Goal: Task Accomplishment & Management: Manage account settings

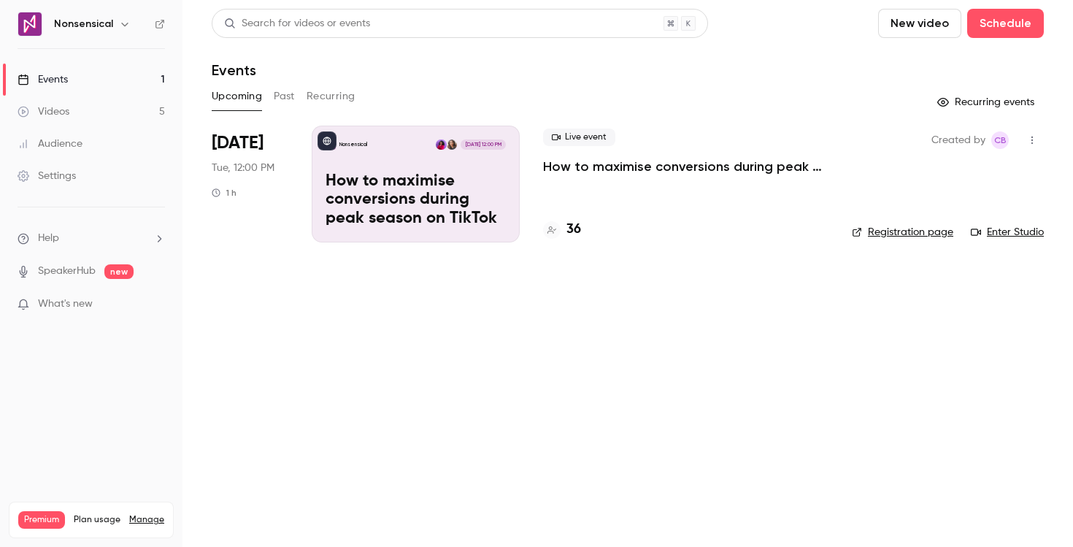
click at [615, 170] on p "How to maximise conversions during peak season on TikTok" at bounding box center [686, 167] width 286 height 18
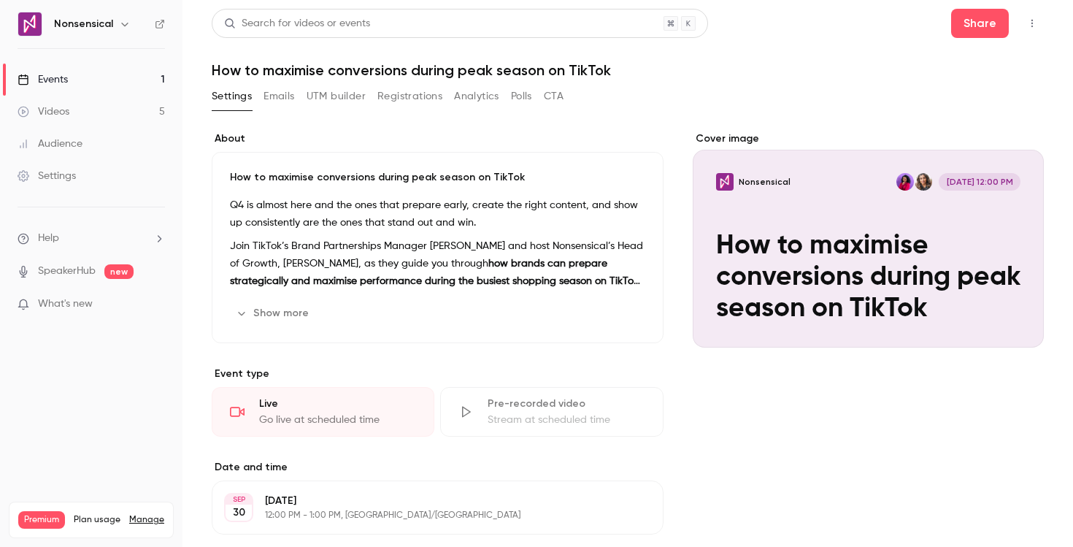
click at [108, 117] on link "Videos 5" at bounding box center [91, 112] width 183 height 32
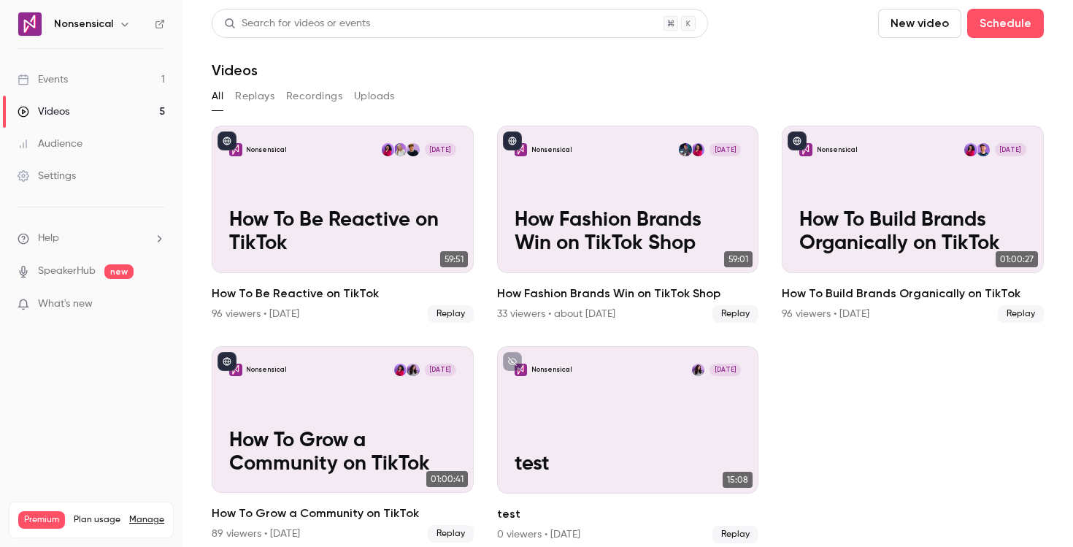
click at [106, 91] on link "Events 1" at bounding box center [91, 80] width 183 height 32
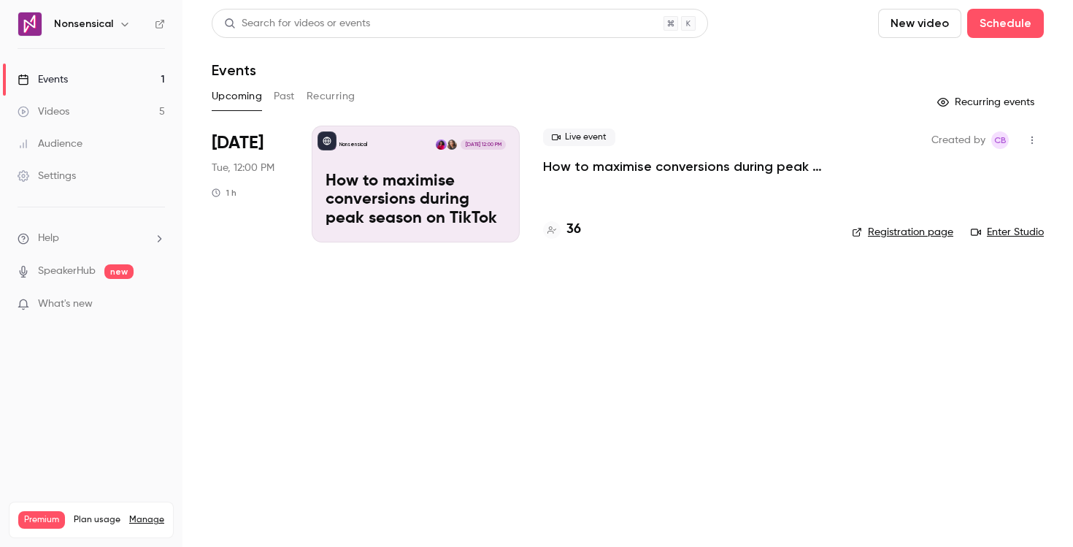
click at [572, 219] on div "Live event How to maximise conversions during peak season on TikTok 36" at bounding box center [686, 184] width 286 height 117
click at [594, 169] on p "How to maximise conversions during peak season on TikTok" at bounding box center [686, 167] width 286 height 18
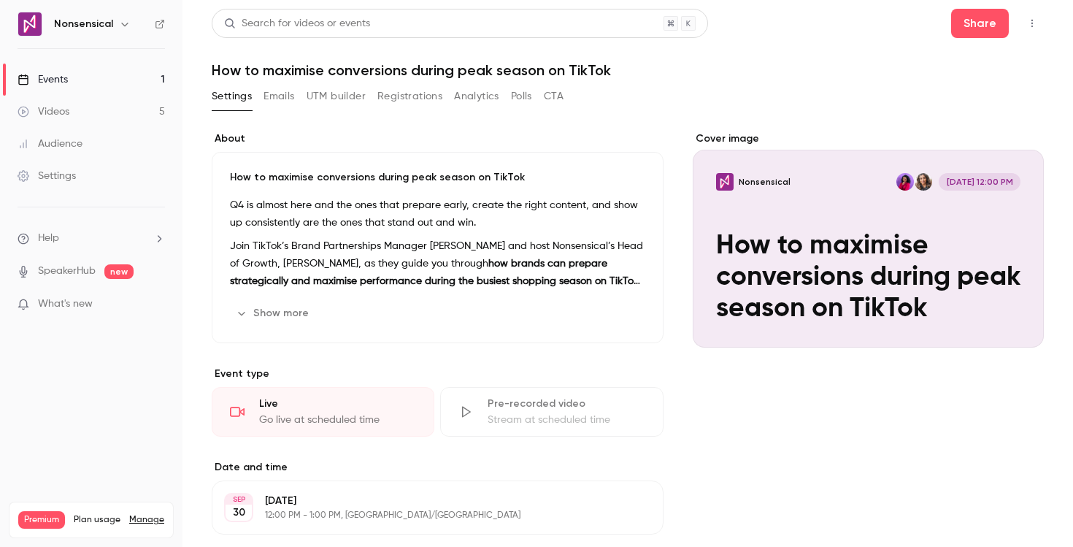
click at [284, 97] on button "Emails" at bounding box center [279, 96] width 31 height 23
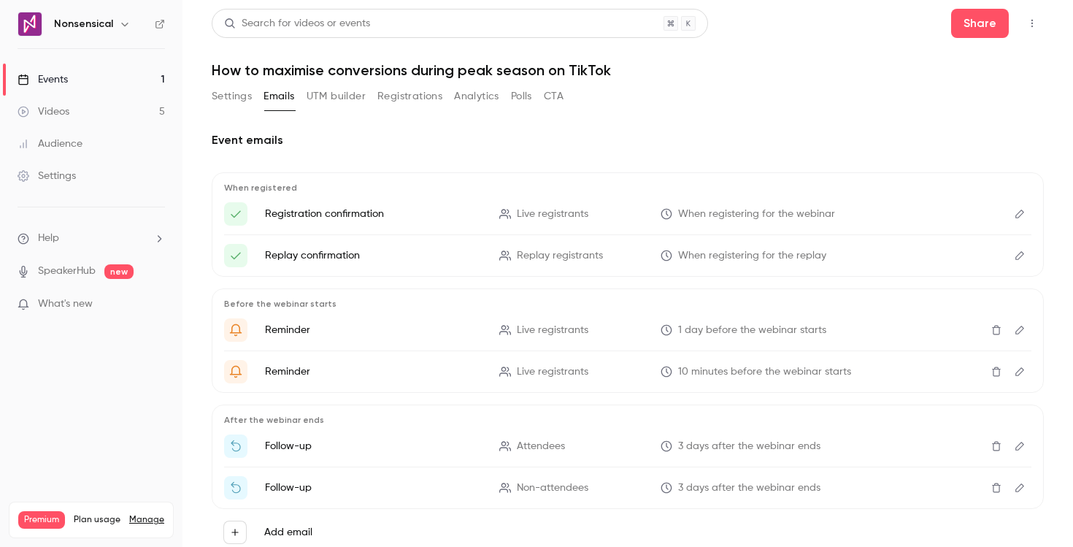
click at [324, 97] on button "UTM builder" at bounding box center [336, 96] width 59 height 23
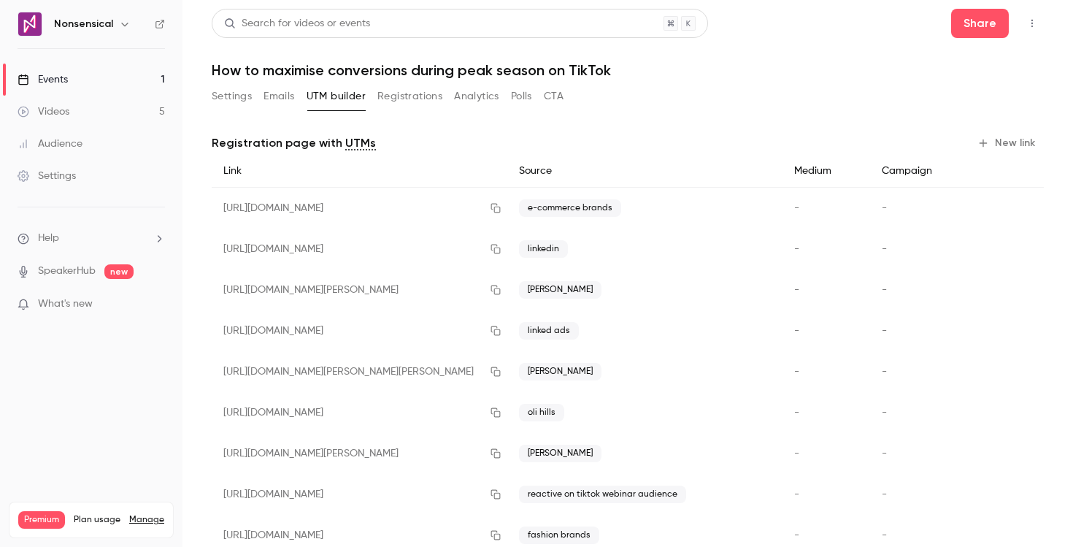
click at [436, 100] on button "Registrations" at bounding box center [410, 96] width 65 height 23
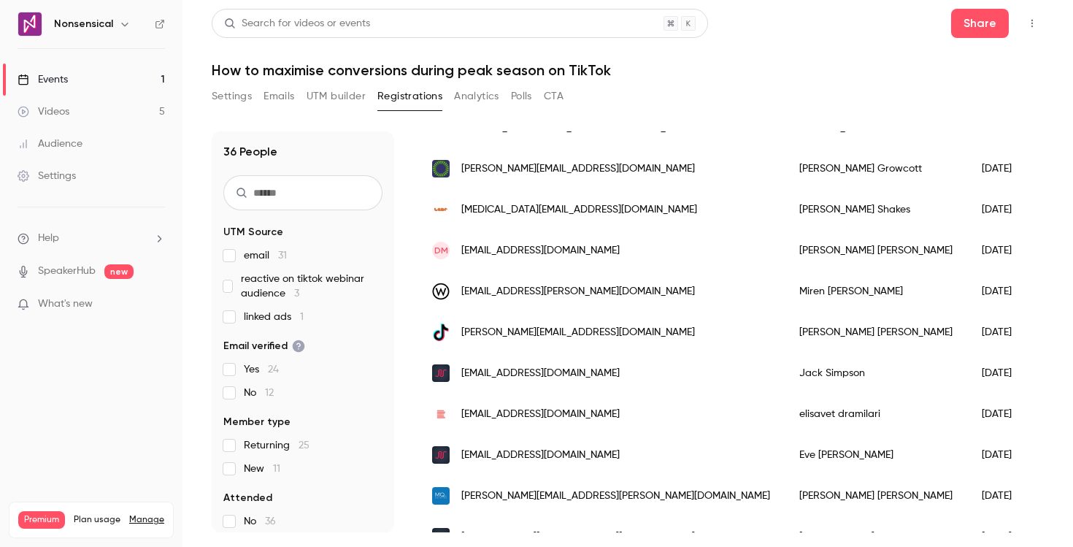
scroll to position [1222, 0]
